Goal: Register for event/course

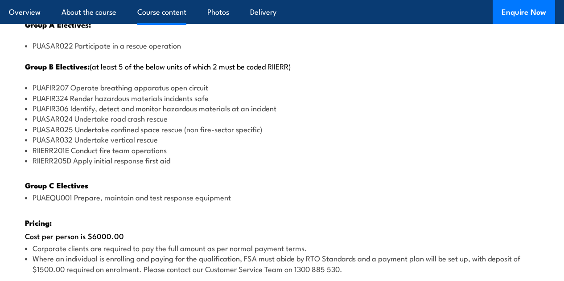
scroll to position [1185, 0]
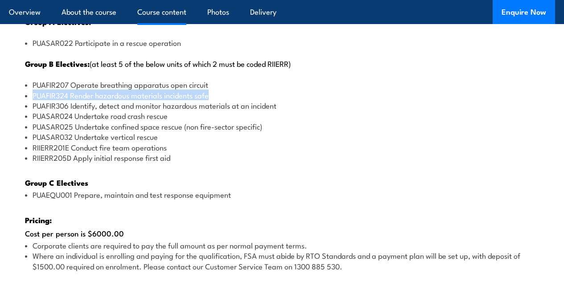
drag, startPoint x: 34, startPoint y: 112, endPoint x: 211, endPoint y: 115, distance: 176.9
click at [211, 100] on li "PUAFIR324 Render hazardous materials incidents safe" at bounding box center [282, 95] width 514 height 10
copy li "PUAFIR324 Render hazardous materials incidents safe"
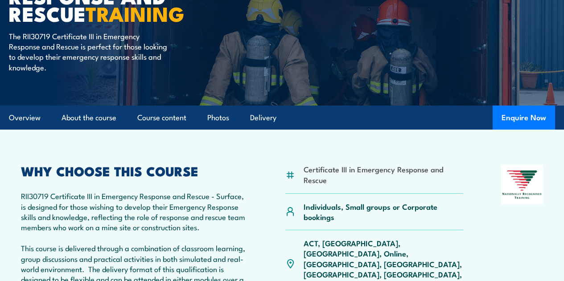
scroll to position [0, 0]
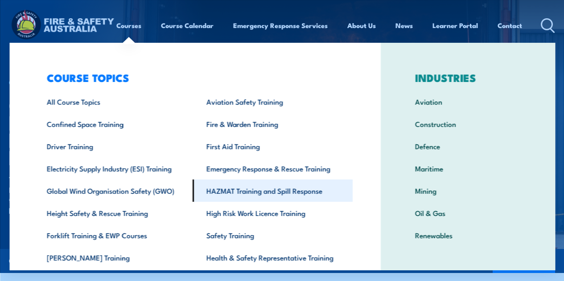
click at [261, 185] on link "HAZMAT Training and Spill Response" at bounding box center [272, 191] width 160 height 22
click at [252, 192] on link "HAZMAT Training and Spill Response" at bounding box center [272, 191] width 160 height 22
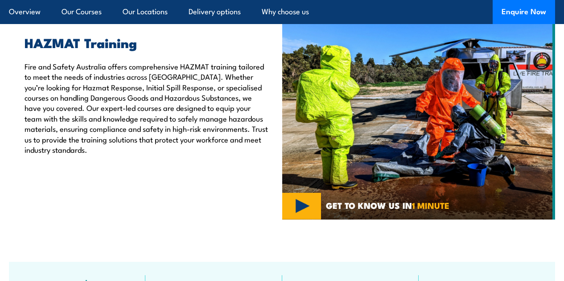
scroll to position [330, 0]
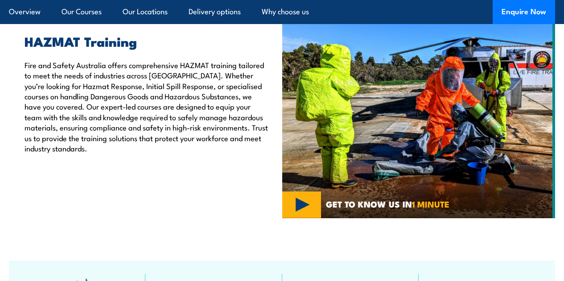
click at [306, 217] on img at bounding box center [418, 115] width 273 height 205
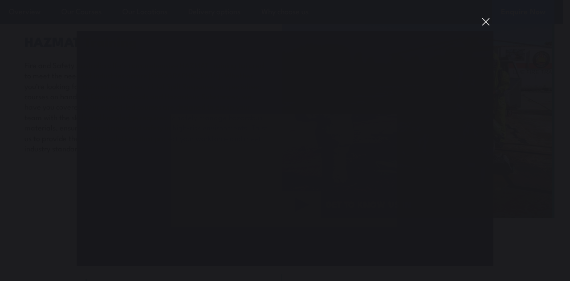
click at [489, 20] on button "You can close this modal content with the ESC key" at bounding box center [485, 21] width 15 height 15
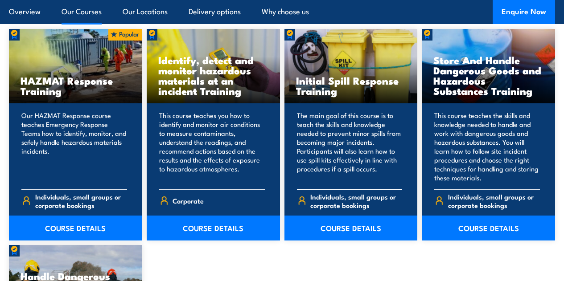
scroll to position [744, 0]
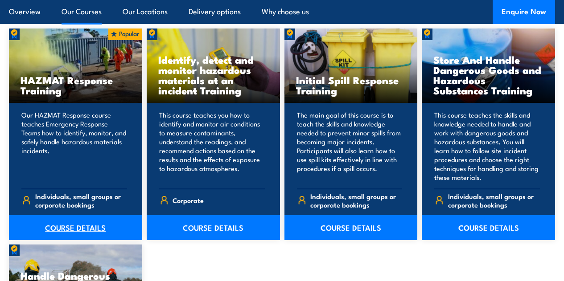
click at [96, 240] on link "COURSE DETAILS" at bounding box center [75, 227] width 133 height 25
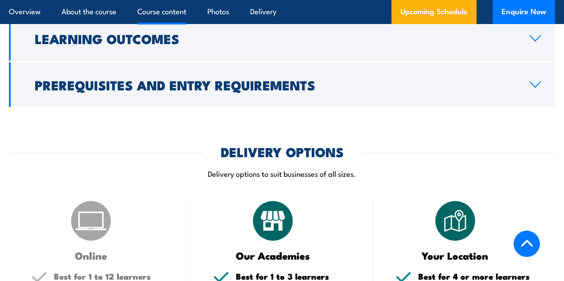
scroll to position [852, 0]
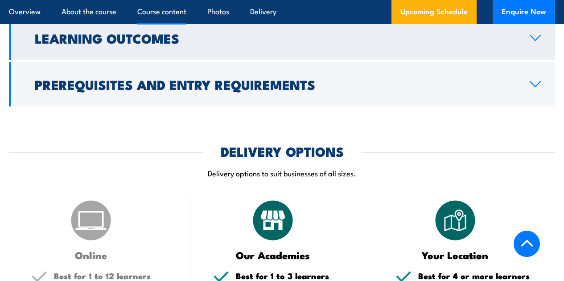
click at [168, 44] on h2 "Learning Outcomes" at bounding box center [275, 38] width 480 height 12
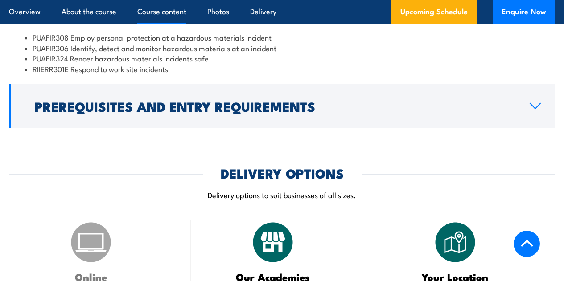
scroll to position [831, 0]
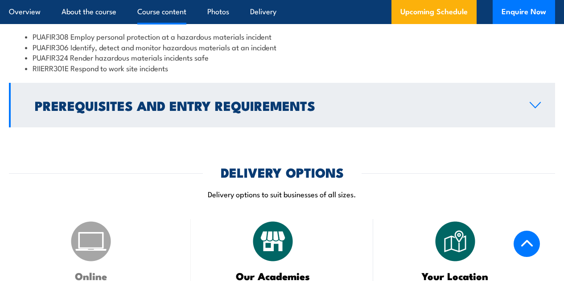
click at [192, 111] on h2 "Prerequisites and Entry Requirements" at bounding box center [275, 105] width 480 height 12
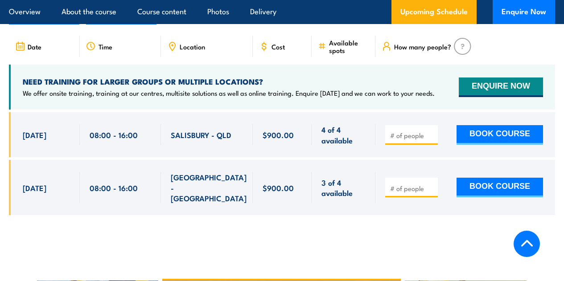
scroll to position [1371, 0]
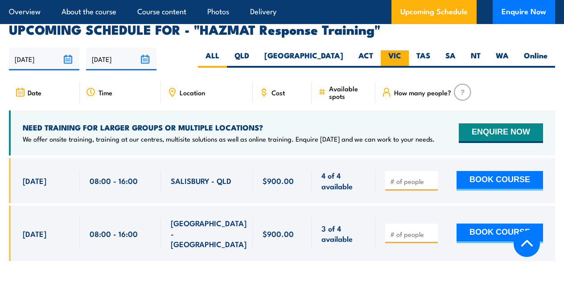
click at [394, 64] on label "VIC" at bounding box center [394, 58] width 28 height 17
click at [401, 56] on input "VIC" at bounding box center [404, 53] width 6 height 6
radio input "true"
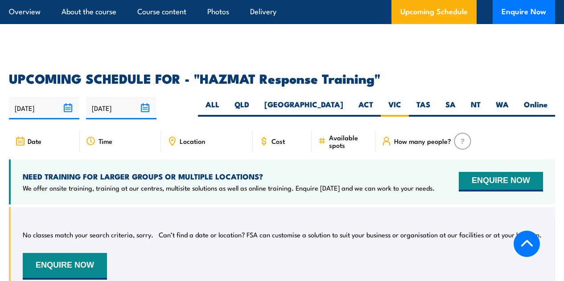
scroll to position [1280, 0]
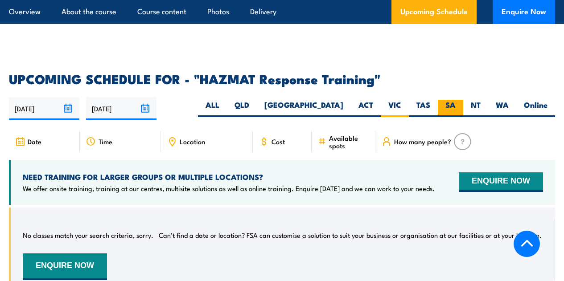
click at [457, 113] on label "SA" at bounding box center [449, 108] width 25 height 17
click at [457, 106] on input "SA" at bounding box center [458, 103] width 6 height 6
radio input "true"
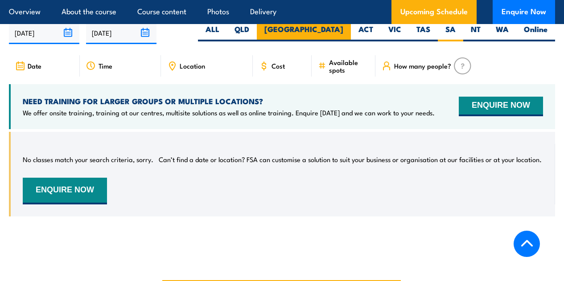
scroll to position [1413, 0]
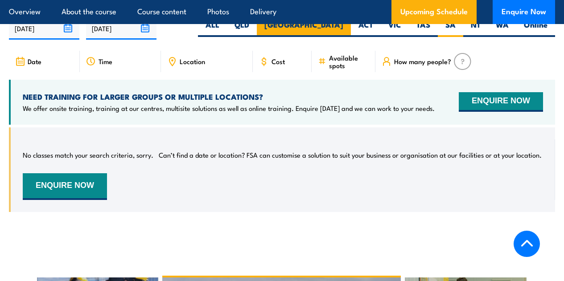
click at [335, 133] on div "Date Time Location Cost" at bounding box center [282, 138] width 546 height 175
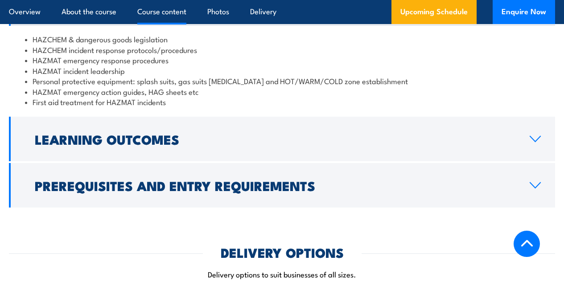
scroll to position [703, 0]
